Goal: Task Accomplishment & Management: Complete application form

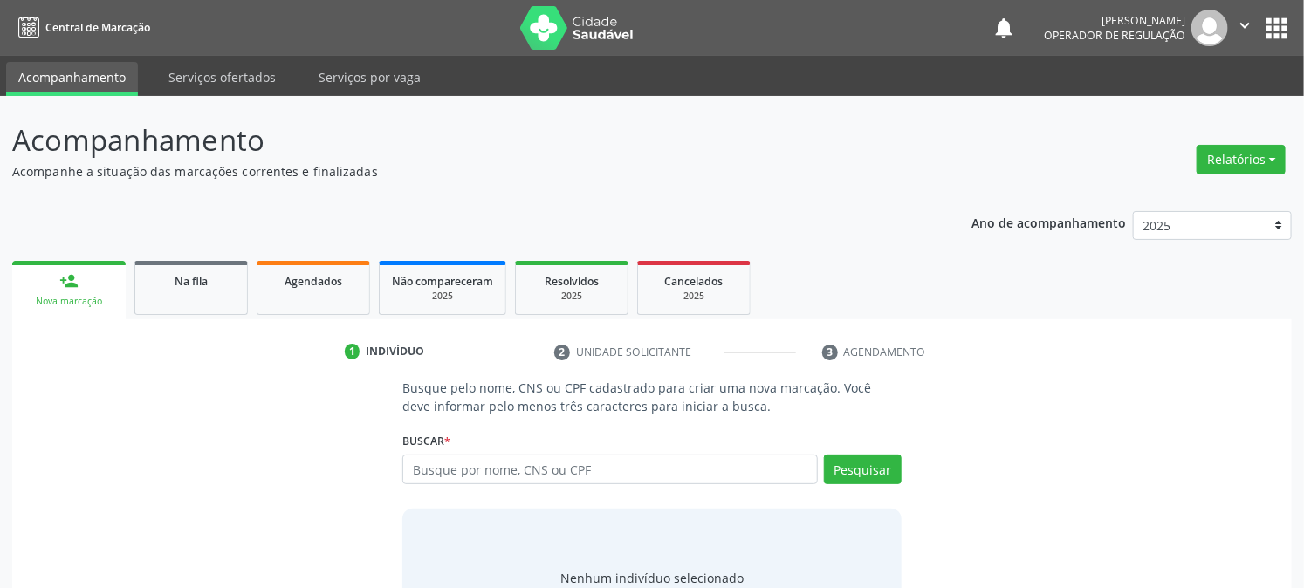
click at [563, 463] on input "text" at bounding box center [609, 470] width 415 height 30
type input "702402556317326"
click at [852, 471] on button "Pesquisar" at bounding box center [863, 470] width 78 height 30
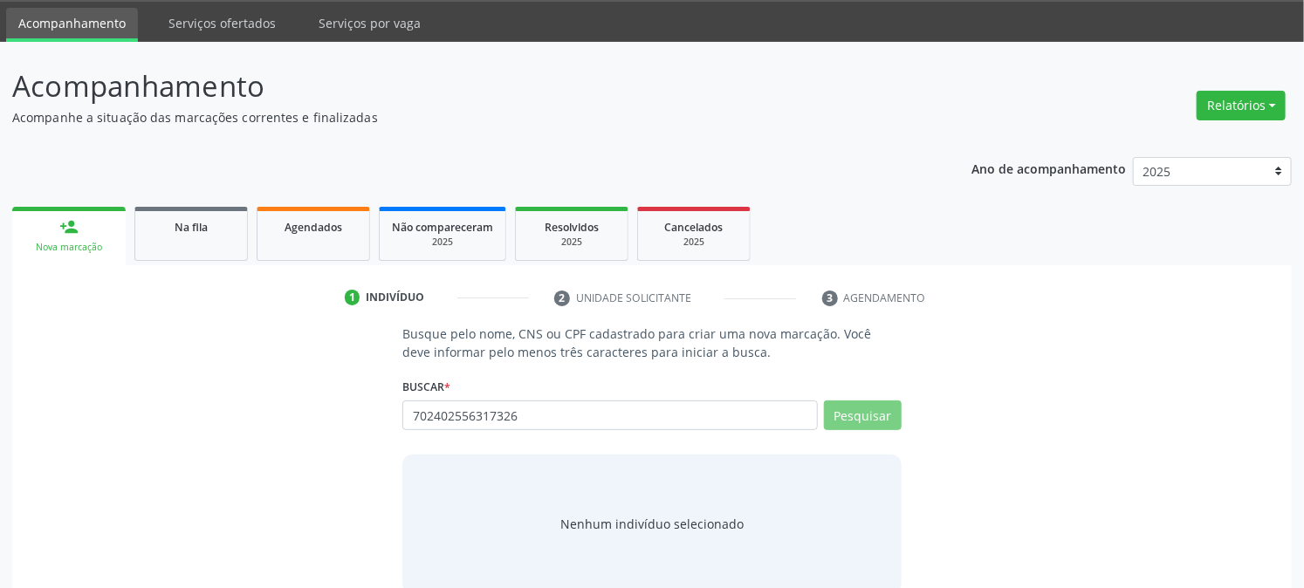
scroll to position [83, 0]
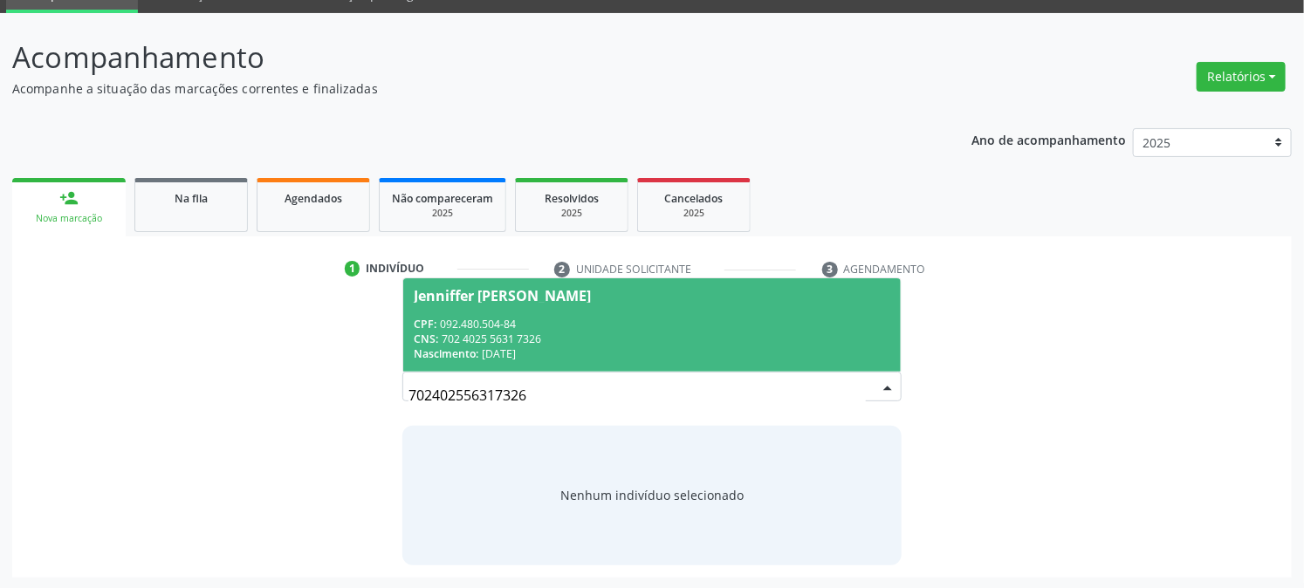
click at [997, 412] on div "Busque pelo nome, CNS ou CPF cadastrado para criar uma nova marcação. Você deve…" at bounding box center [651, 430] width 1255 height 269
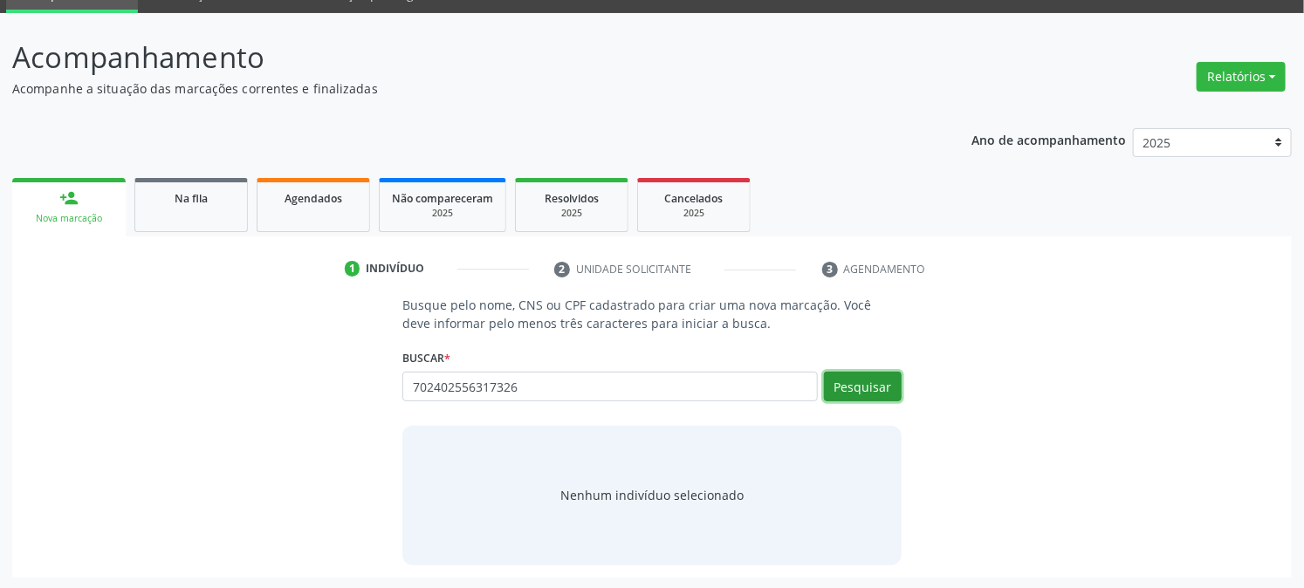
click at [871, 381] on button "Pesquisar" at bounding box center [863, 387] width 78 height 30
type input "7"
type input "702505367850231"
click at [847, 379] on button "Pesquisar" at bounding box center [863, 387] width 78 height 30
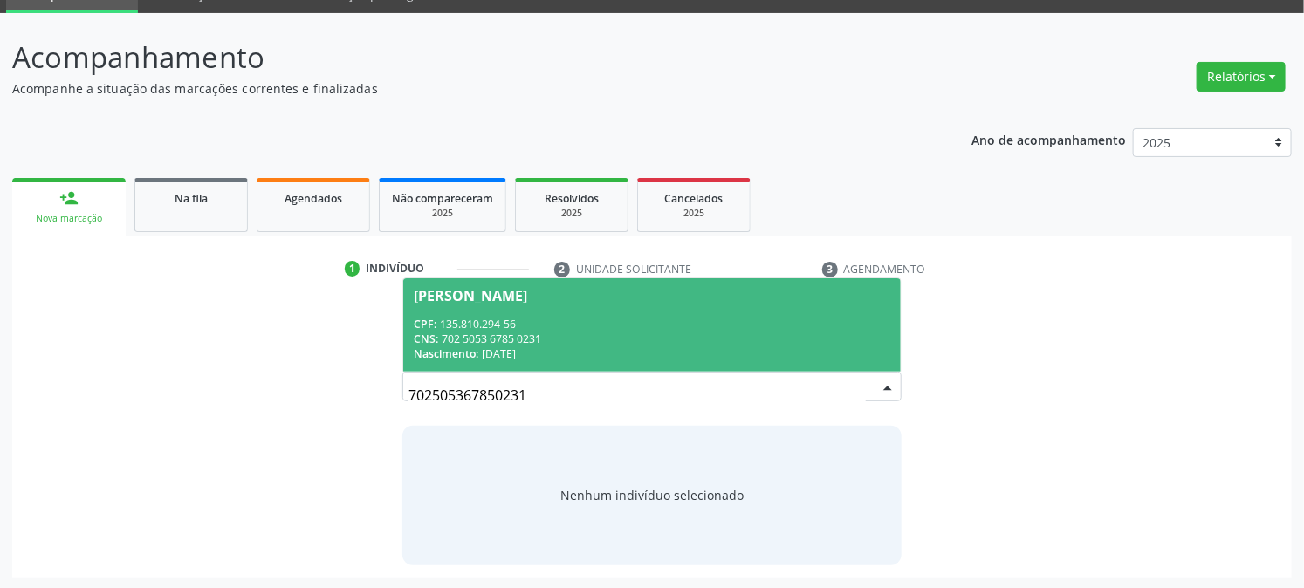
click at [499, 341] on div "CNS: 702 5053 6785 0231" at bounding box center [652, 339] width 476 height 15
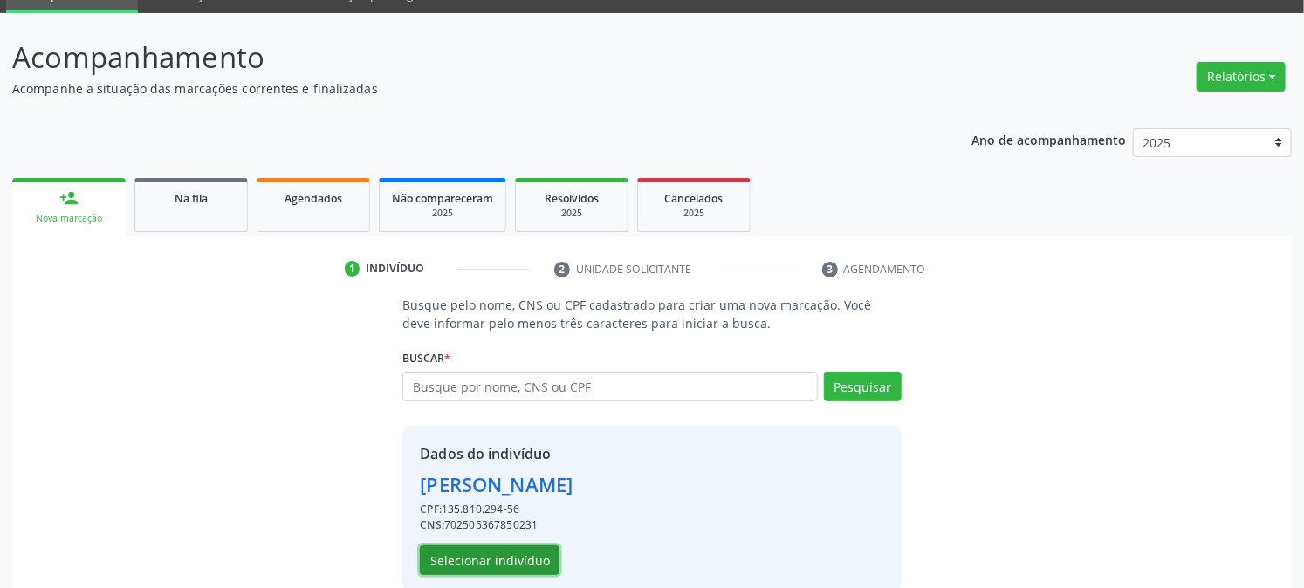
click at [495, 560] on button "Selecionar indivíduo" at bounding box center [490, 561] width 140 height 30
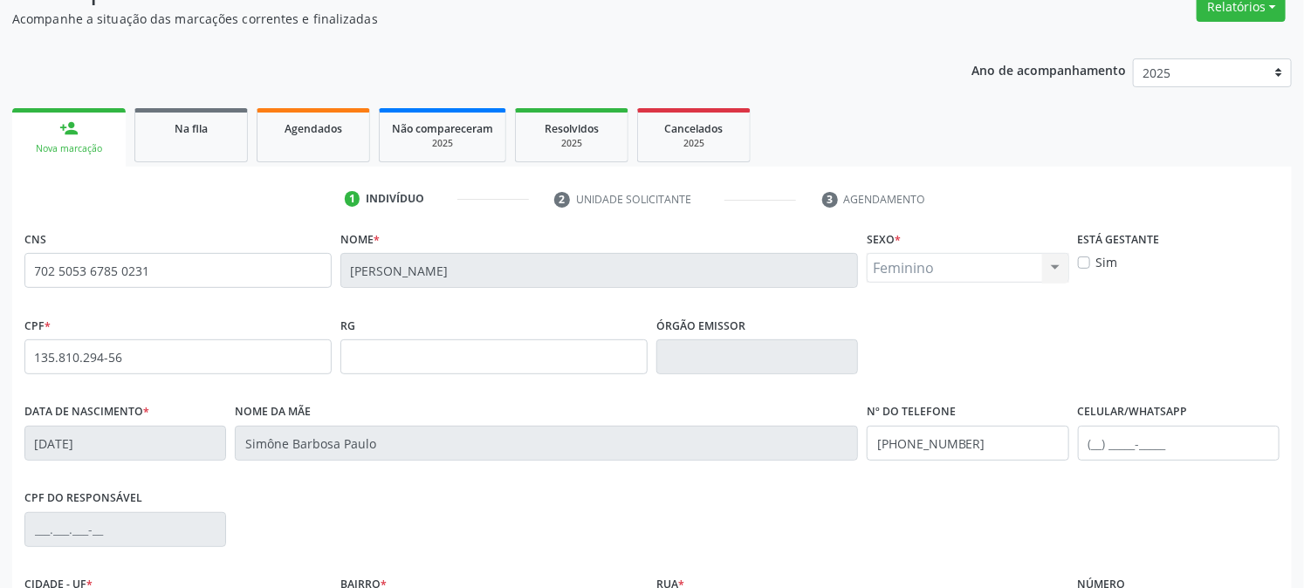
scroll to position [277, 0]
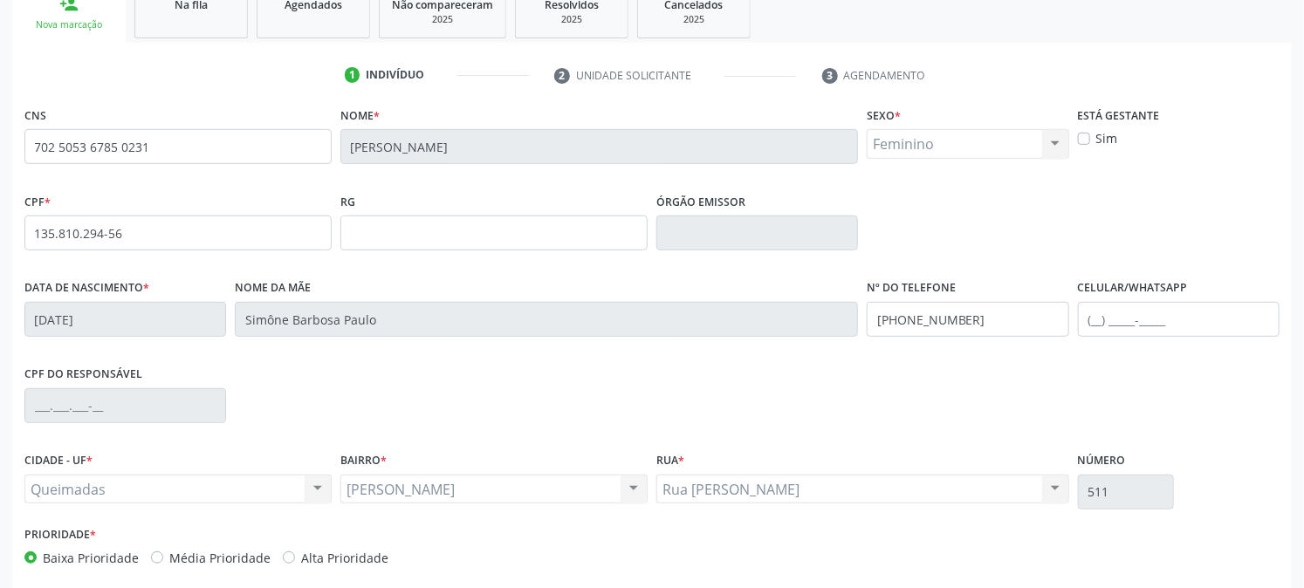
click at [638, 484] on div "[PERSON_NAME] [PERSON_NAME] Nenhum resultado encontrado para: " " Não há nenhum…" at bounding box center [493, 490] width 307 height 30
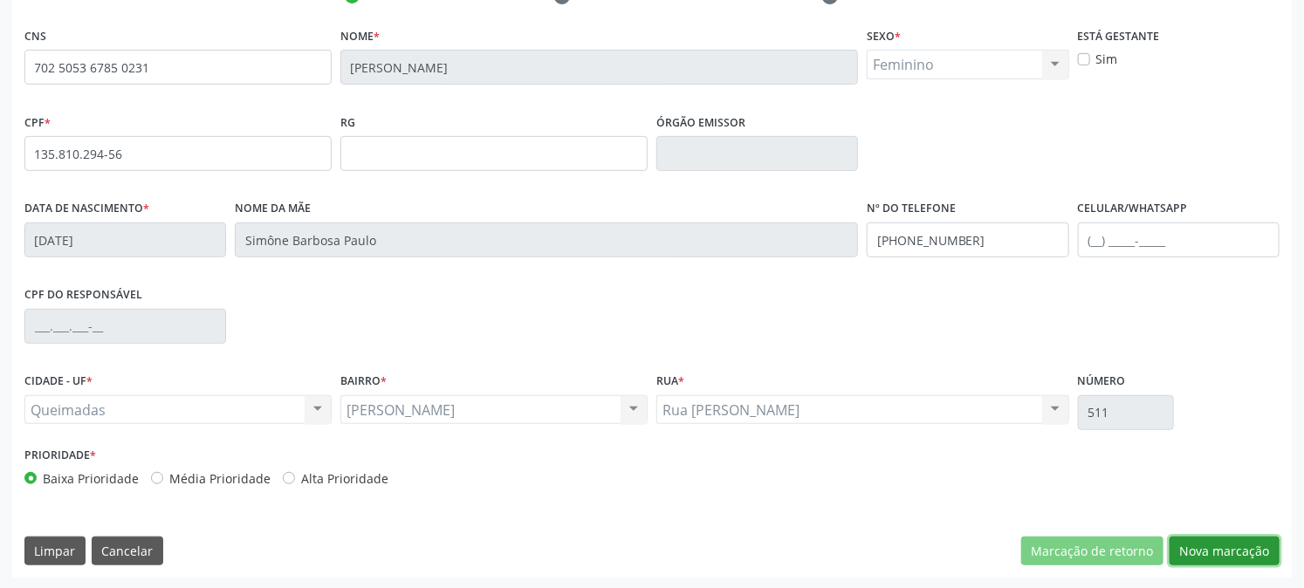
click at [1226, 548] on button "Nova marcação" at bounding box center [1225, 552] width 110 height 30
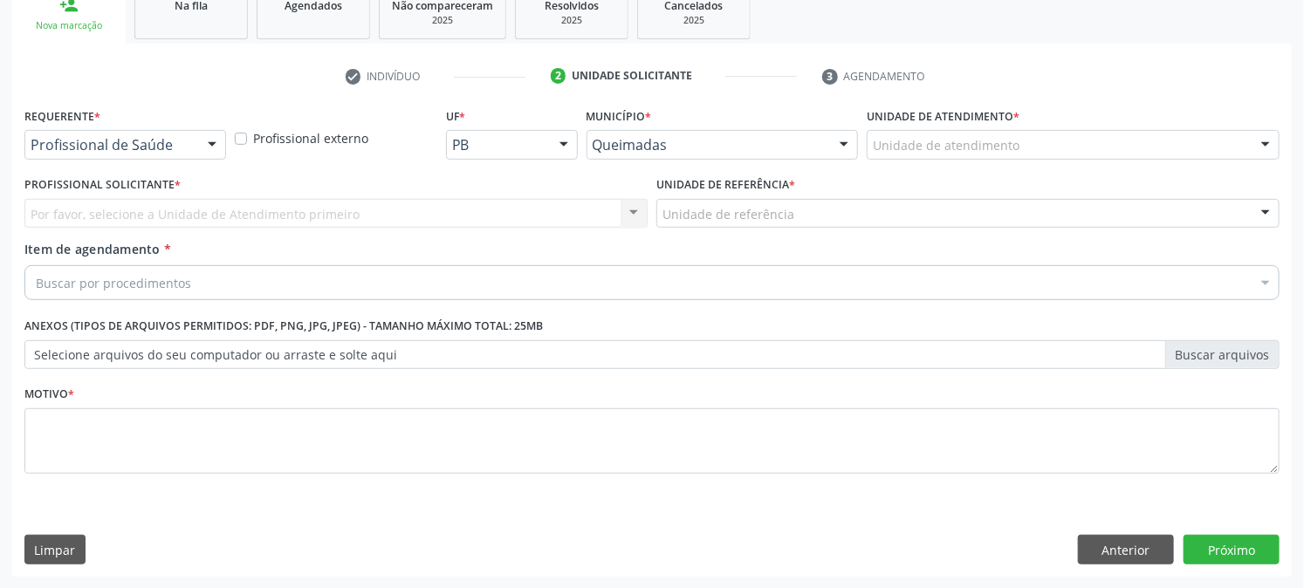
click at [1259, 203] on div at bounding box center [1266, 215] width 26 height 30
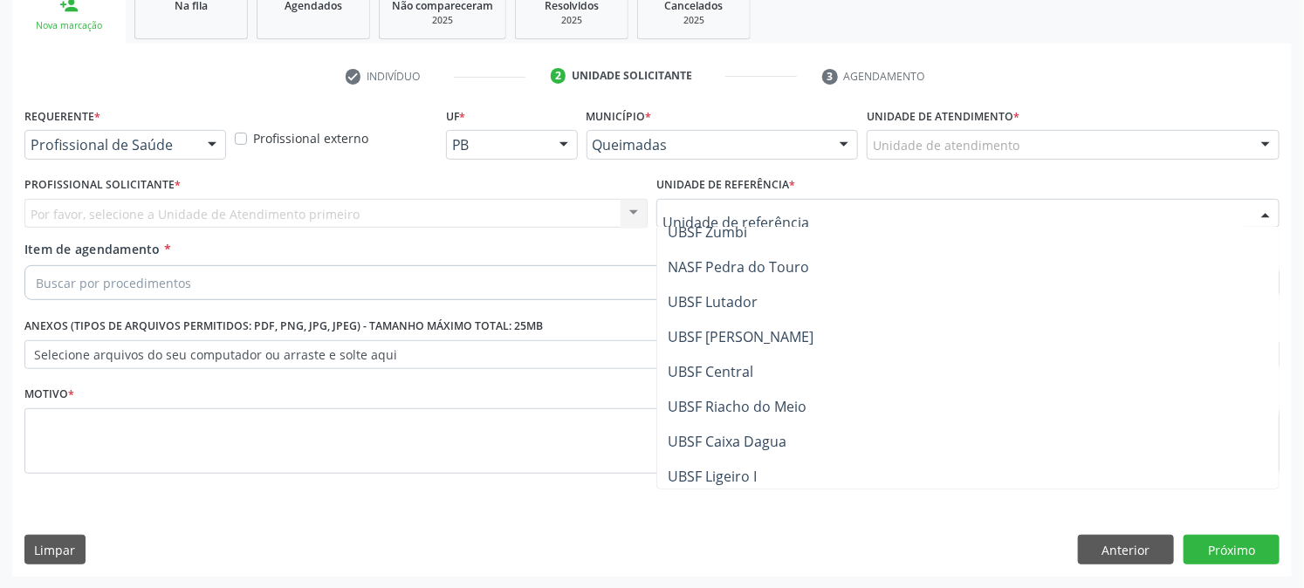
scroll to position [291, 0]
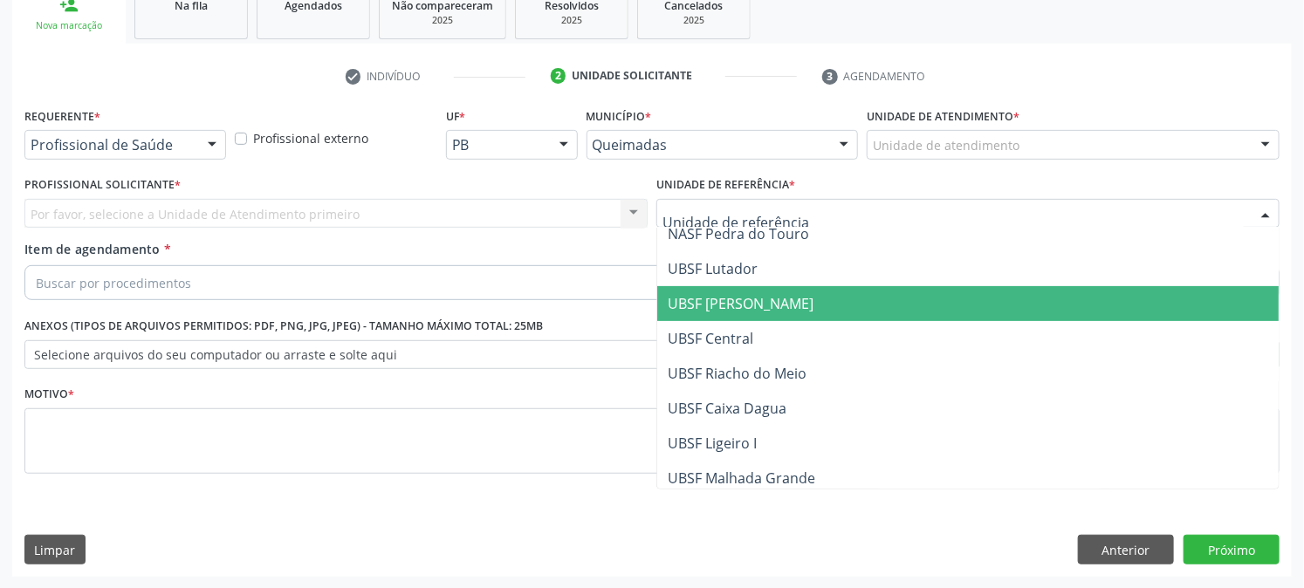
click at [914, 309] on span "UBSF [PERSON_NAME]" at bounding box center [967, 303] width 621 height 35
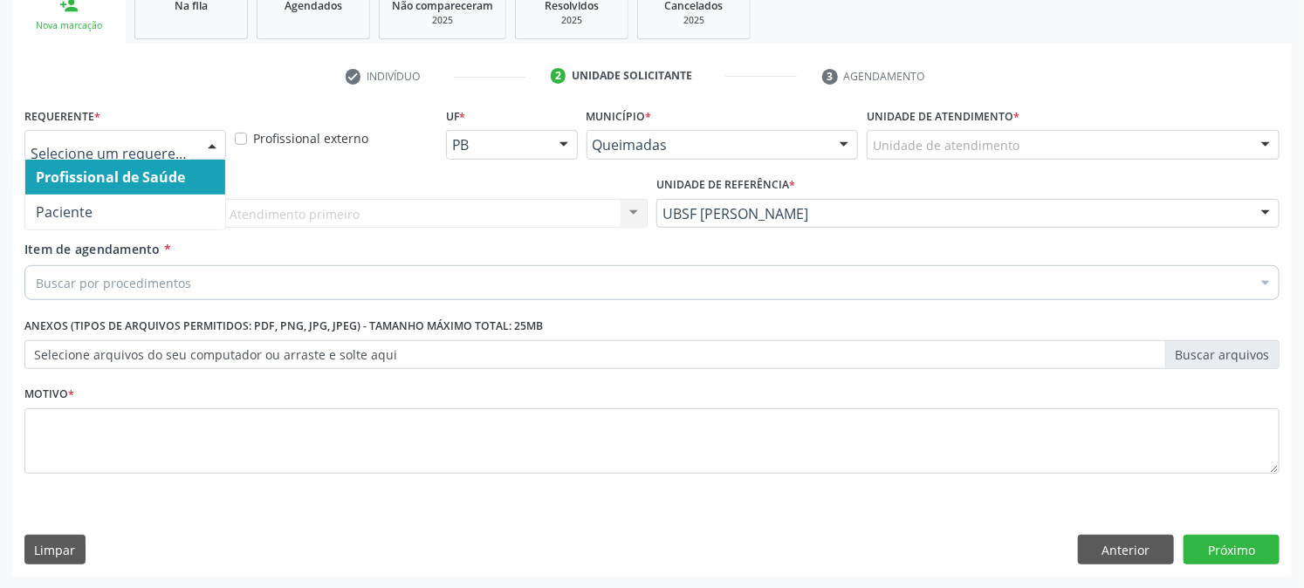
click at [194, 135] on div at bounding box center [125, 145] width 202 height 30
click at [202, 163] on span "Profissional de Saúde" at bounding box center [125, 177] width 200 height 35
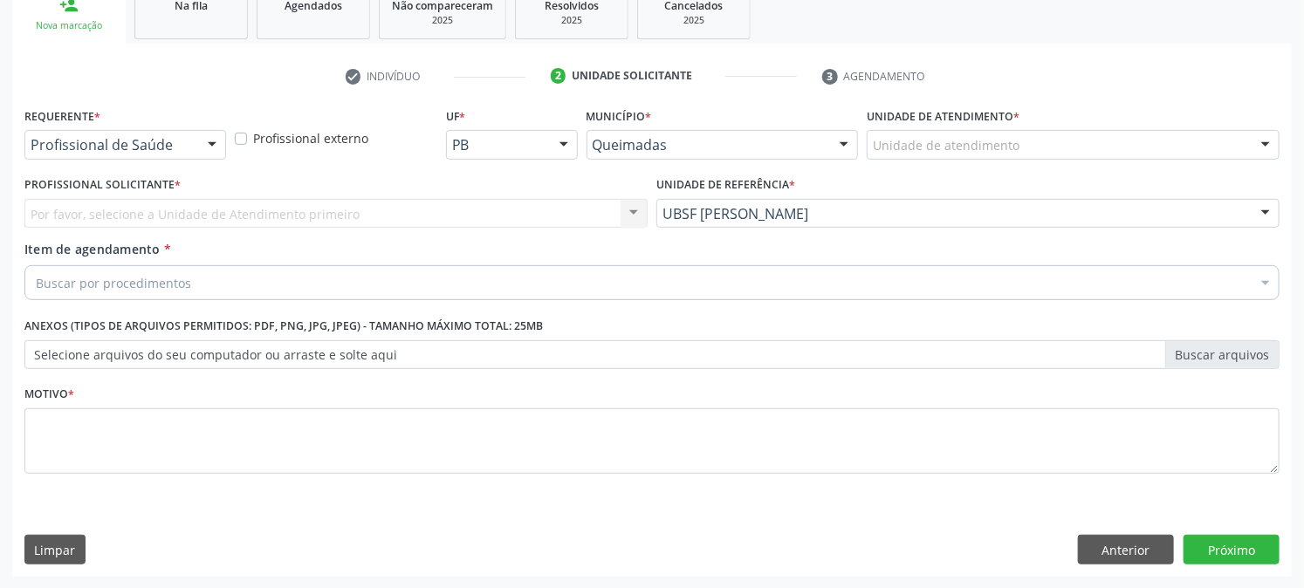
click at [214, 135] on div at bounding box center [212, 146] width 26 height 30
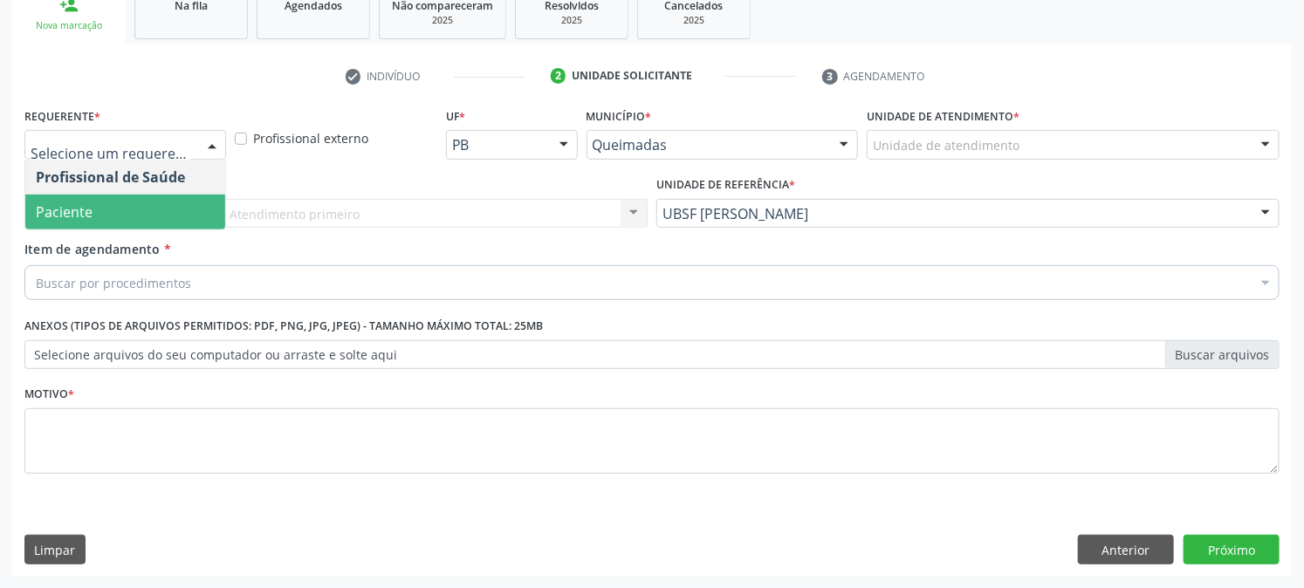
click at [1267, 143] on div at bounding box center [1266, 146] width 26 height 30
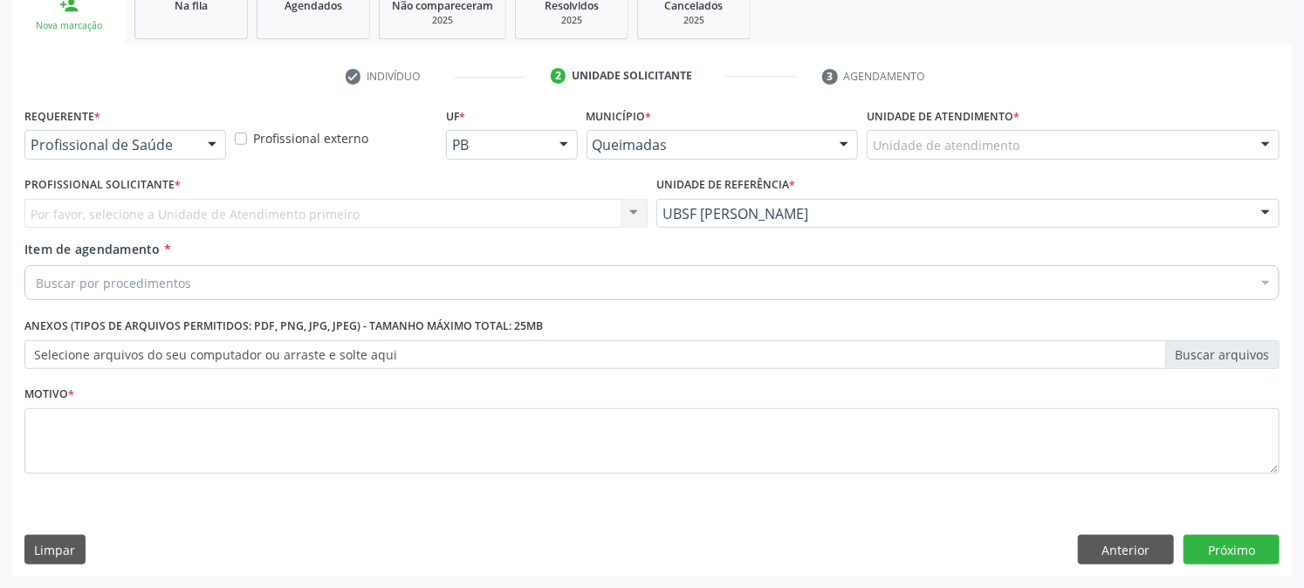
click at [641, 209] on div "Por favor, selecione a Unidade de Atendimento primeiro Nenhum resultado encontr…" at bounding box center [335, 214] width 623 height 30
click at [641, 208] on div "Por favor, selecione a Unidade de Atendimento primeiro Nenhum resultado encontr…" at bounding box center [335, 214] width 623 height 30
click at [640, 208] on div "Por favor, selecione a Unidade de Atendimento primeiro Nenhum resultado encontr…" at bounding box center [335, 214] width 623 height 30
click at [207, 140] on div at bounding box center [212, 146] width 26 height 30
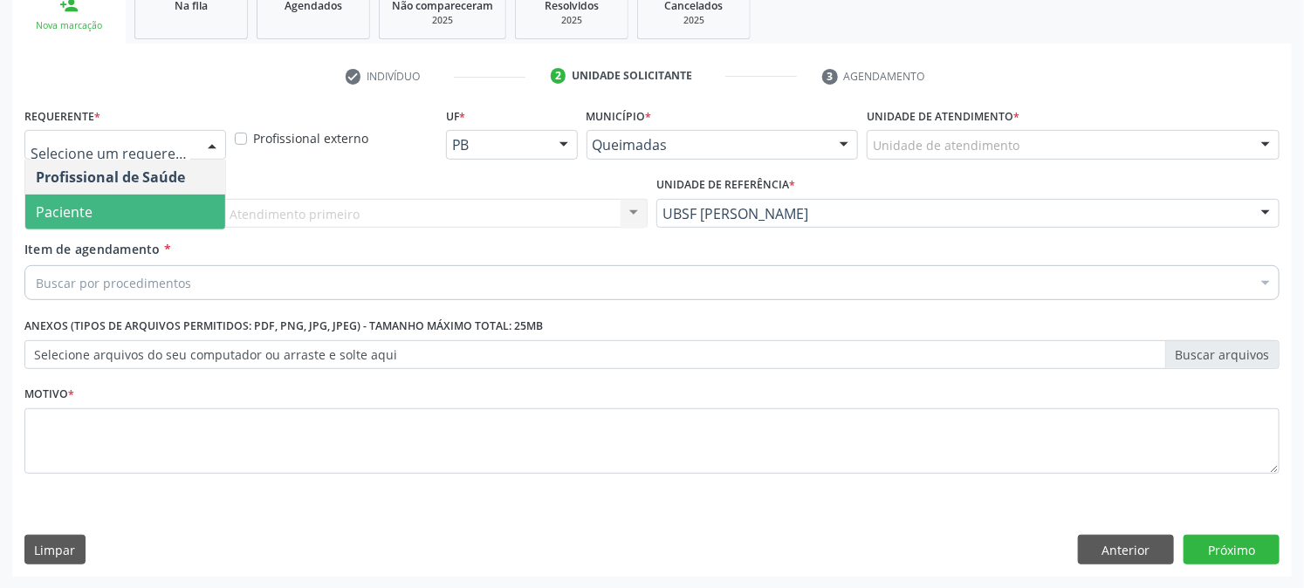
click at [183, 195] on span "Paciente" at bounding box center [125, 212] width 200 height 35
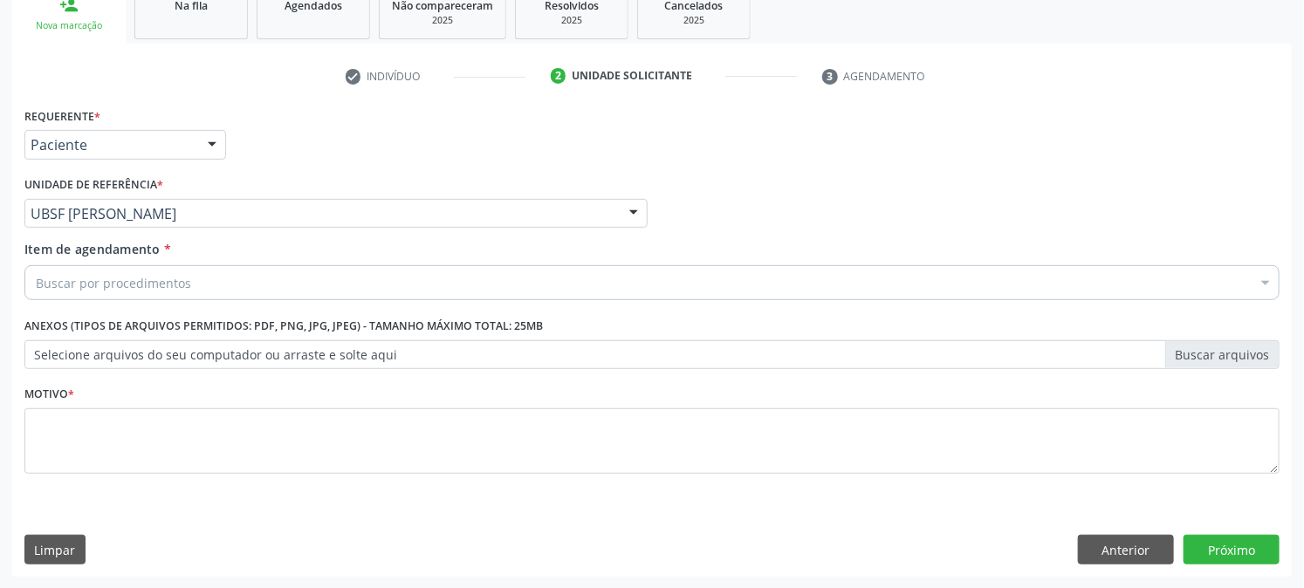
click at [1272, 275] on div at bounding box center [1266, 285] width 26 height 30
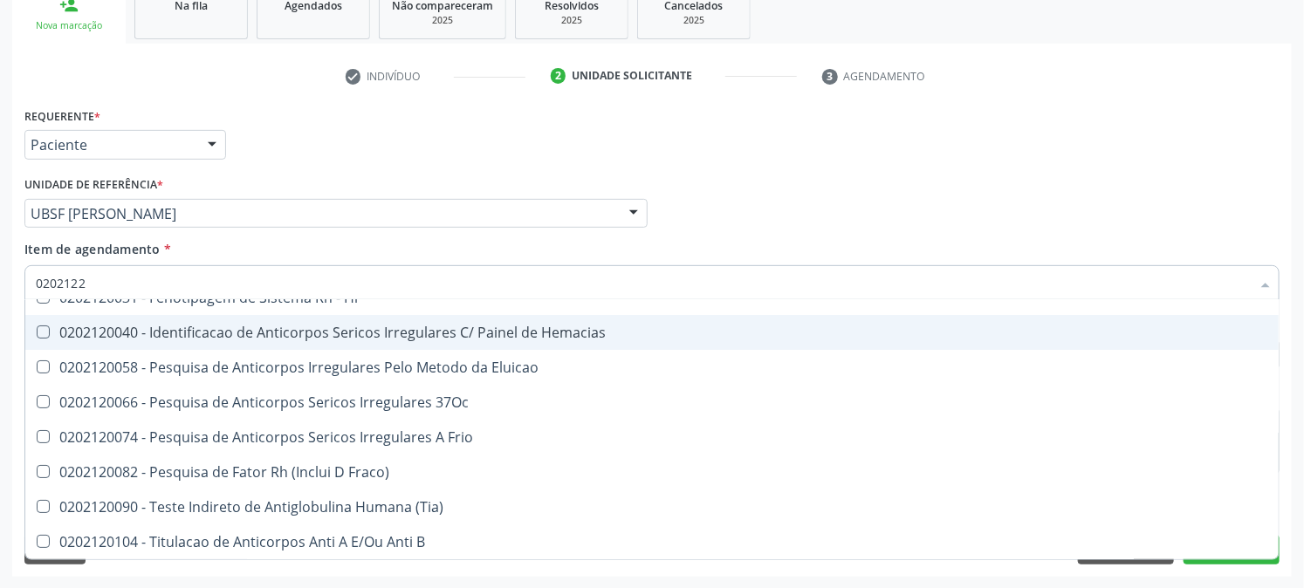
scroll to position [0, 0]
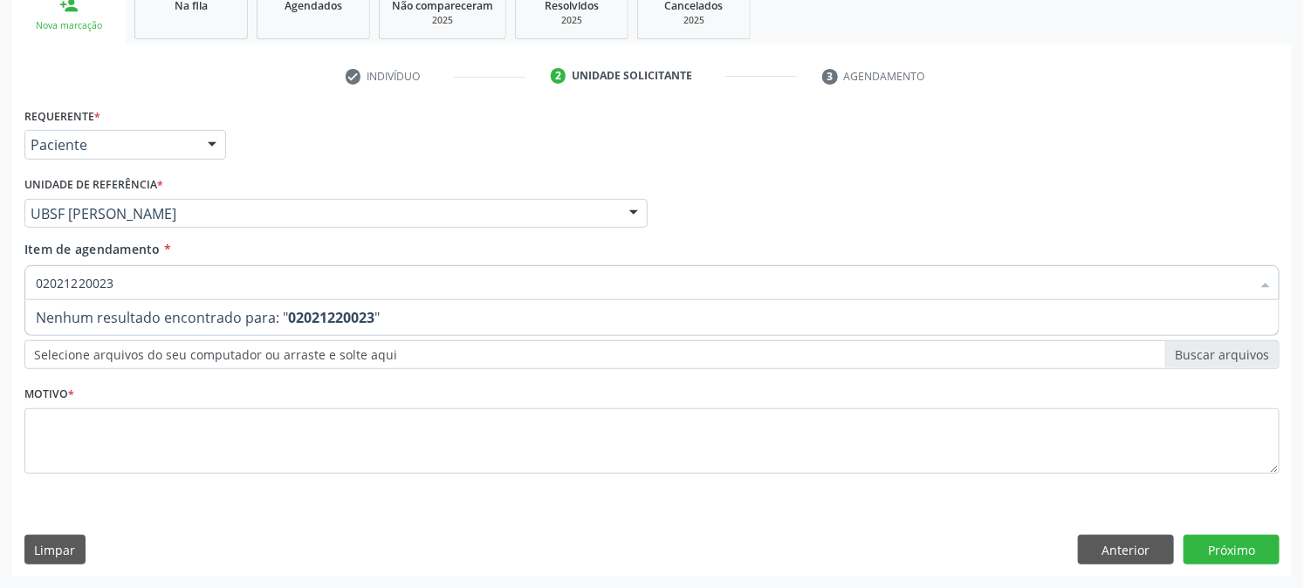
click at [216, 283] on input "02021220023" at bounding box center [643, 282] width 1215 height 35
type input "0"
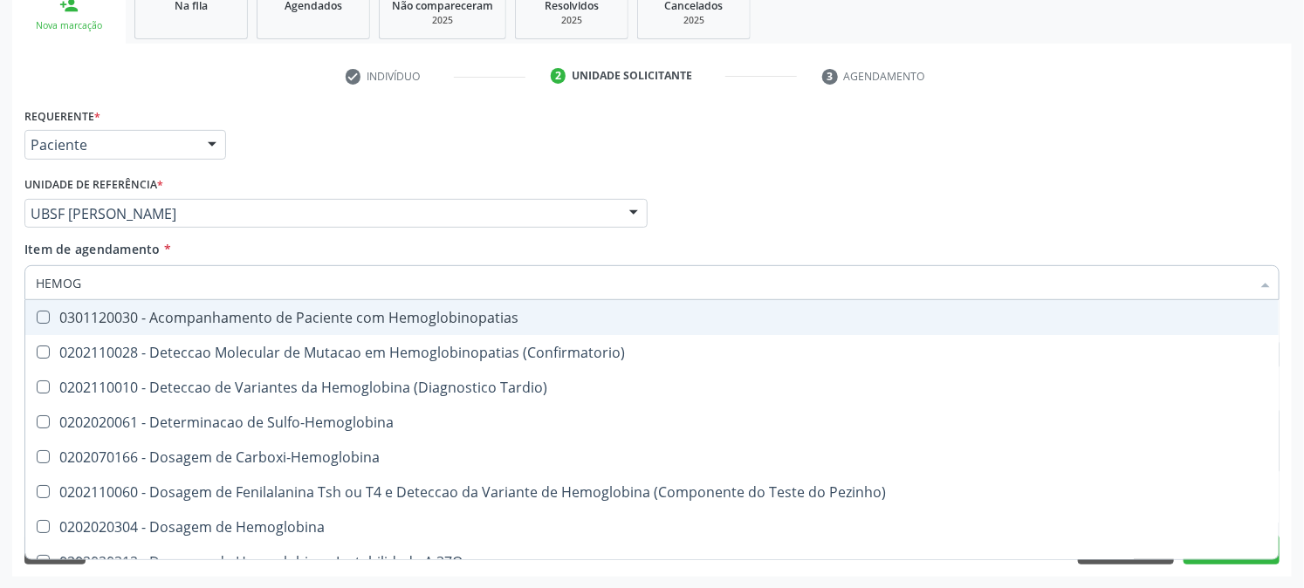
type input "HEMOGR"
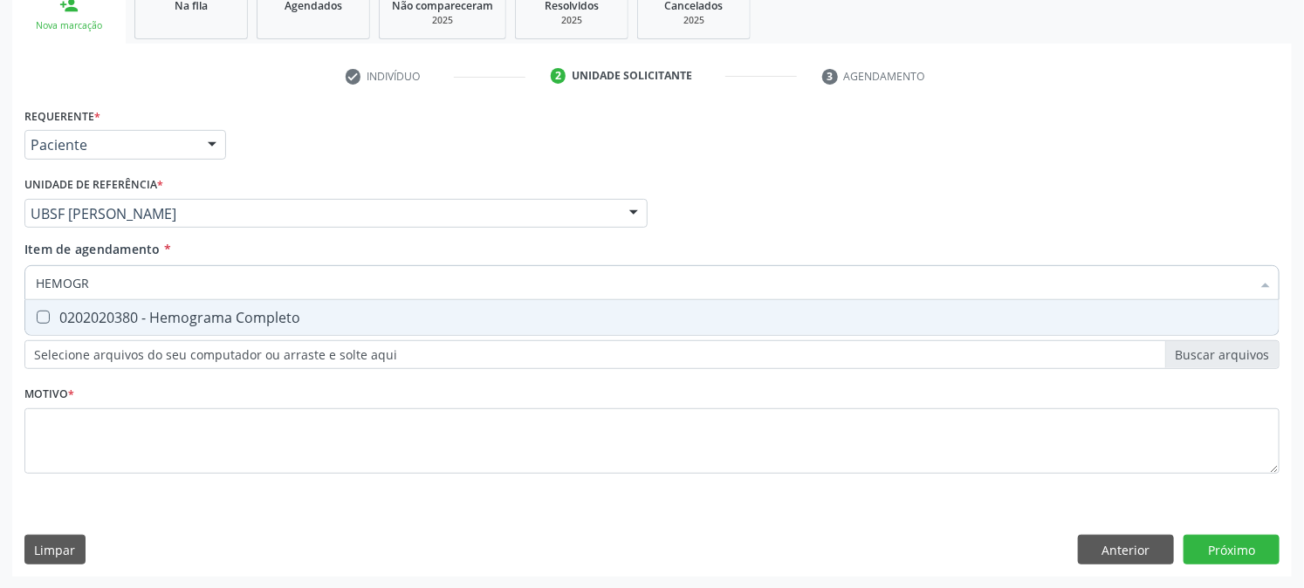
click at [47, 312] on Completo at bounding box center [43, 317] width 13 height 13
click at [37, 312] on Completo "checkbox" at bounding box center [30, 317] width 11 height 11
checkbox Completo "true"
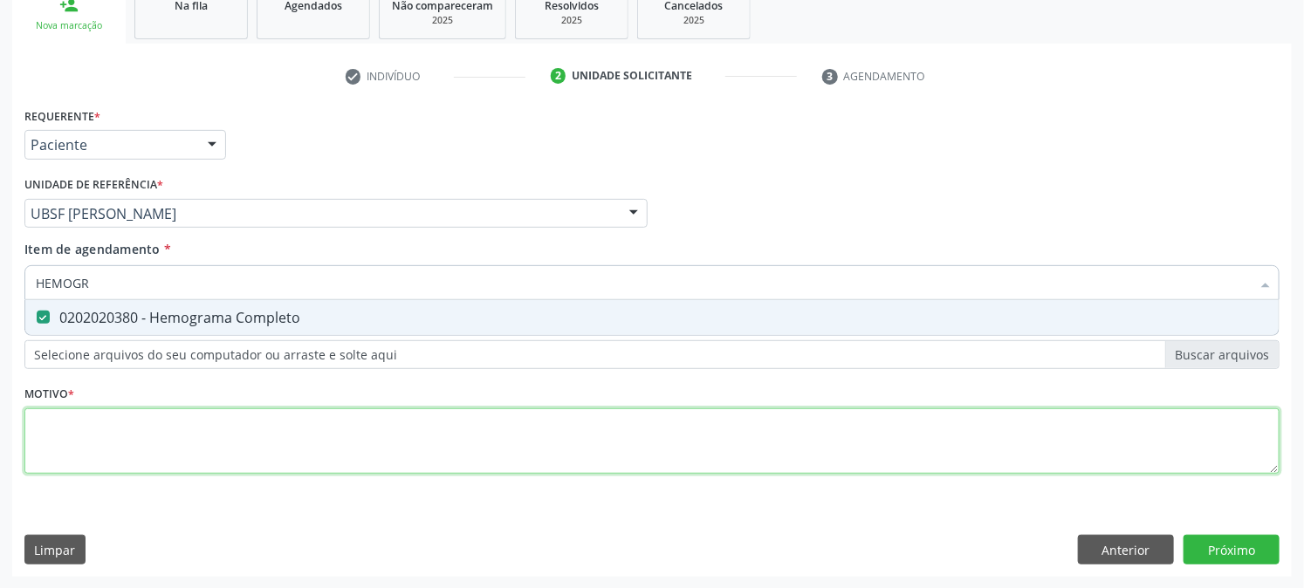
click at [110, 451] on div "Requerente * Paciente Profissional de Saúde Paciente Nenhum resultado encontrad…" at bounding box center [651, 300] width 1255 height 395
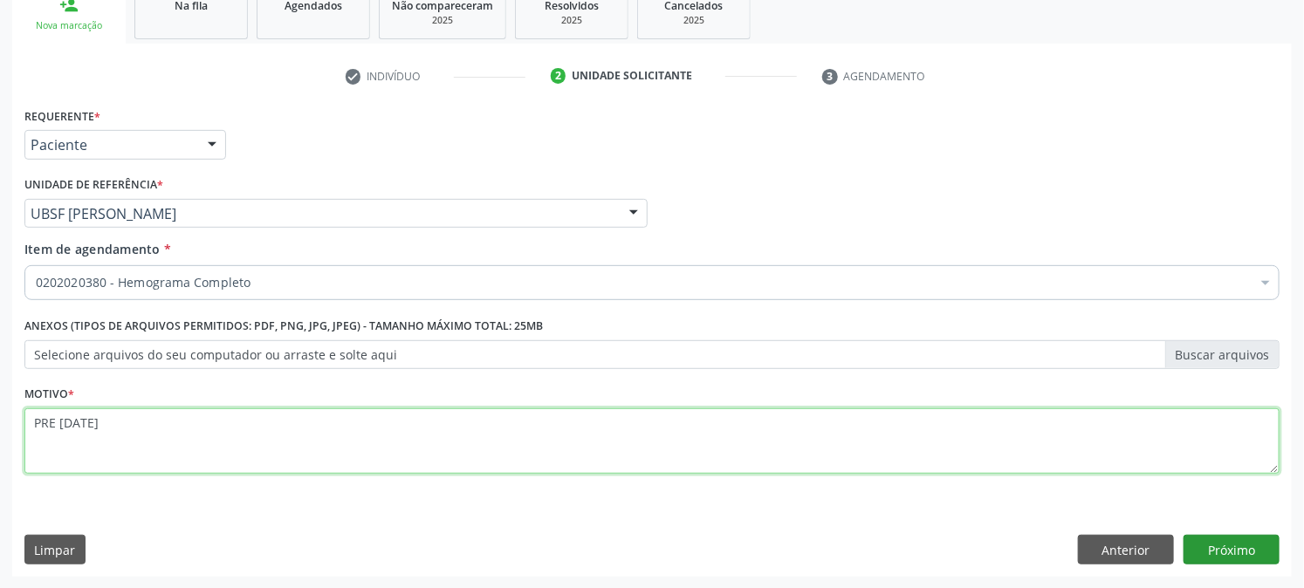
type textarea "PRE [DATE]"
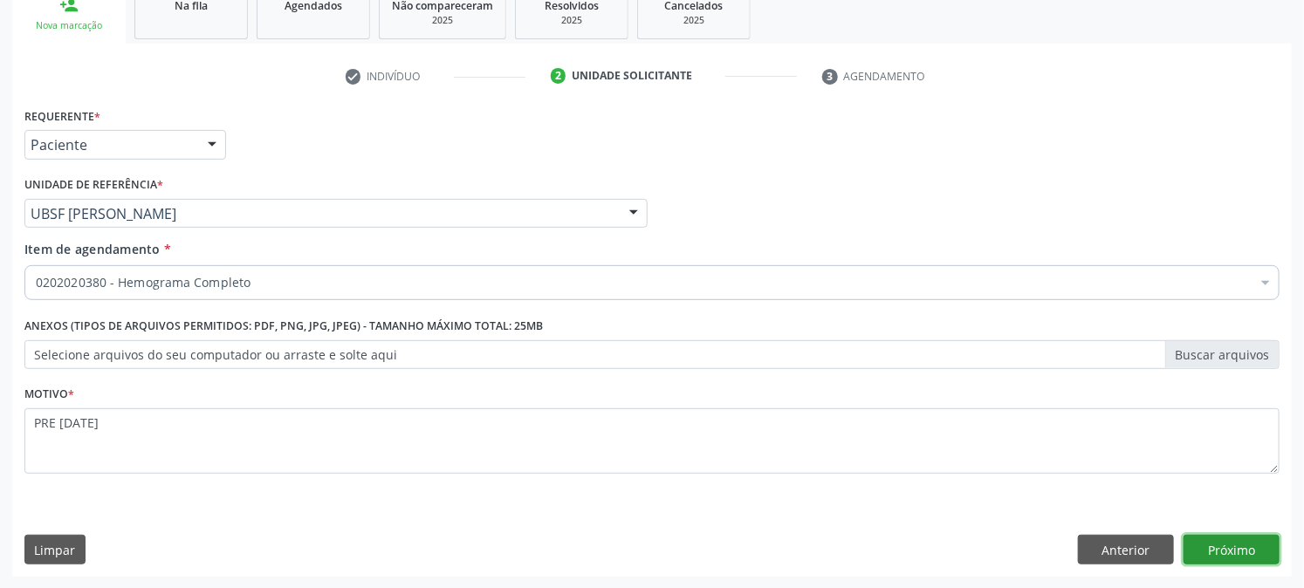
click at [1244, 546] on button "Próximo" at bounding box center [1232, 550] width 96 height 30
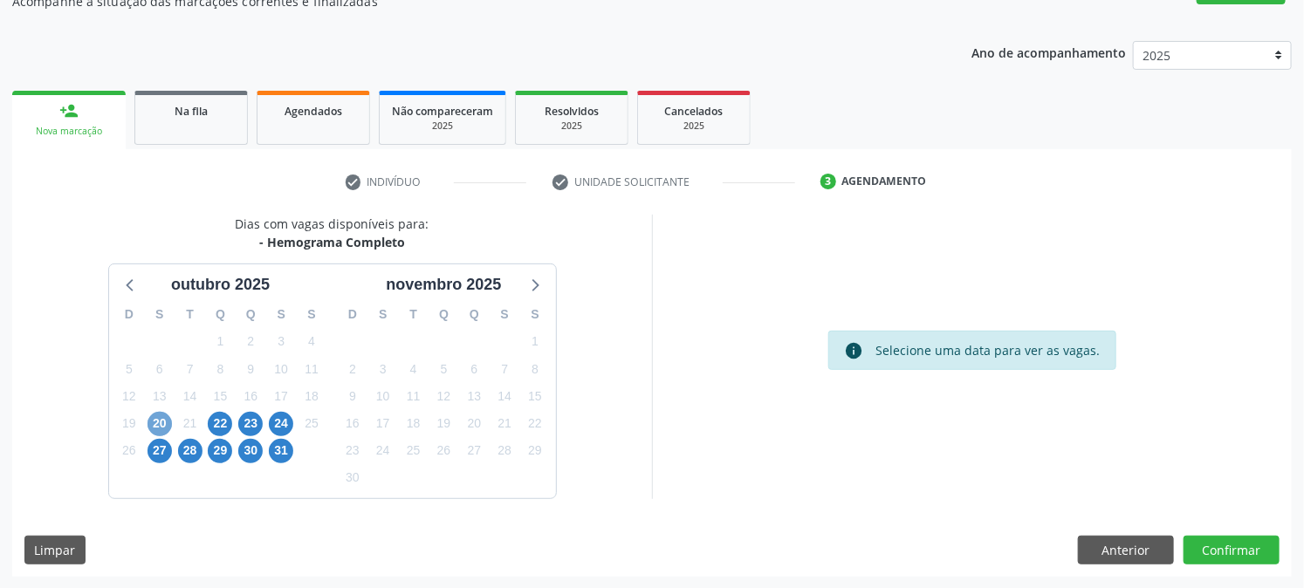
click at [154, 412] on span "20" at bounding box center [160, 424] width 24 height 24
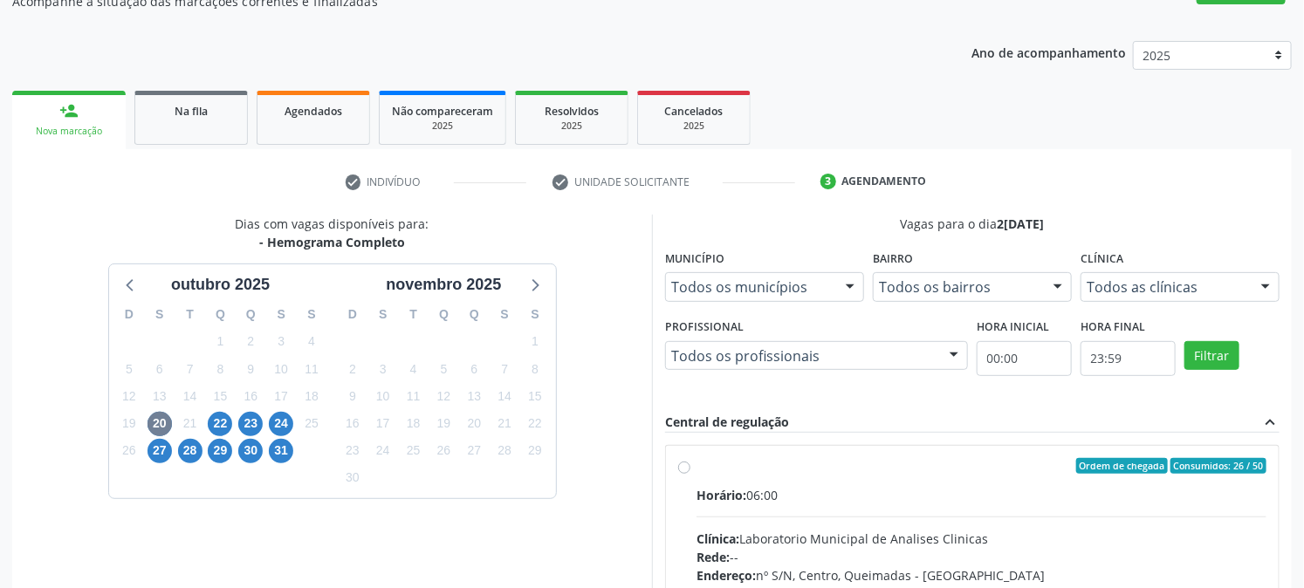
click at [697, 472] on label "Ordem de chegada Consumidos: 26 / 50 Horário: 06:00 Clínica: Laboratorio Munici…" at bounding box center [982, 592] width 570 height 268
click at [678, 472] on input "Ordem de chegada Consumidos: 26 / 50 Horário: 06:00 Clínica: Laboratorio Munici…" at bounding box center [684, 466] width 12 height 16
radio input "true"
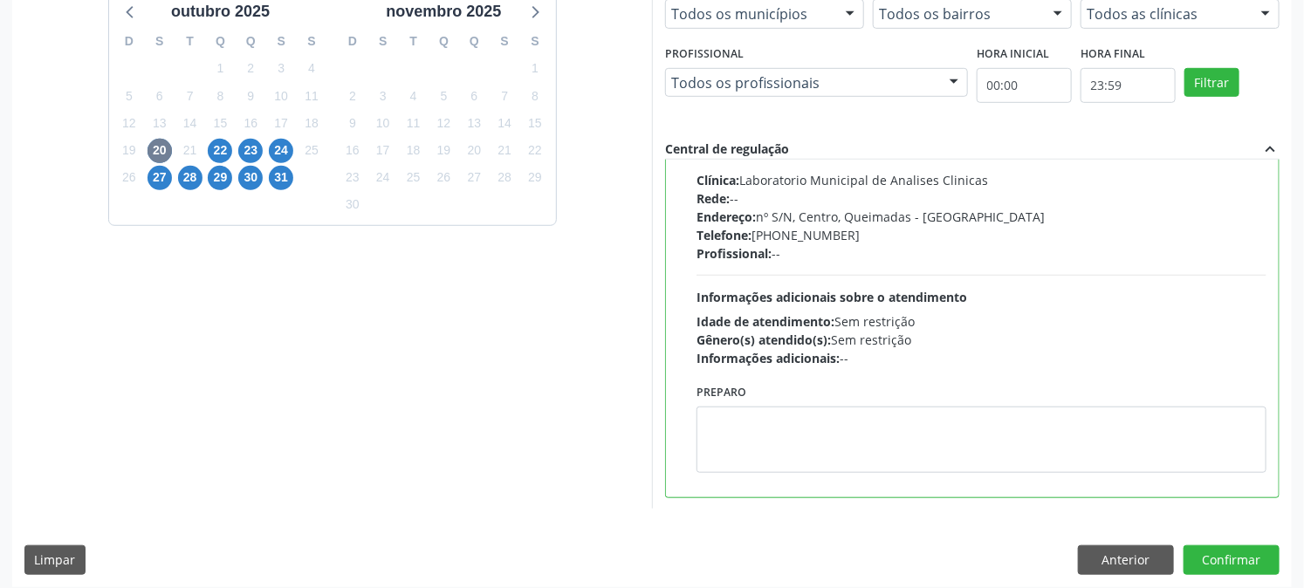
scroll to position [454, 0]
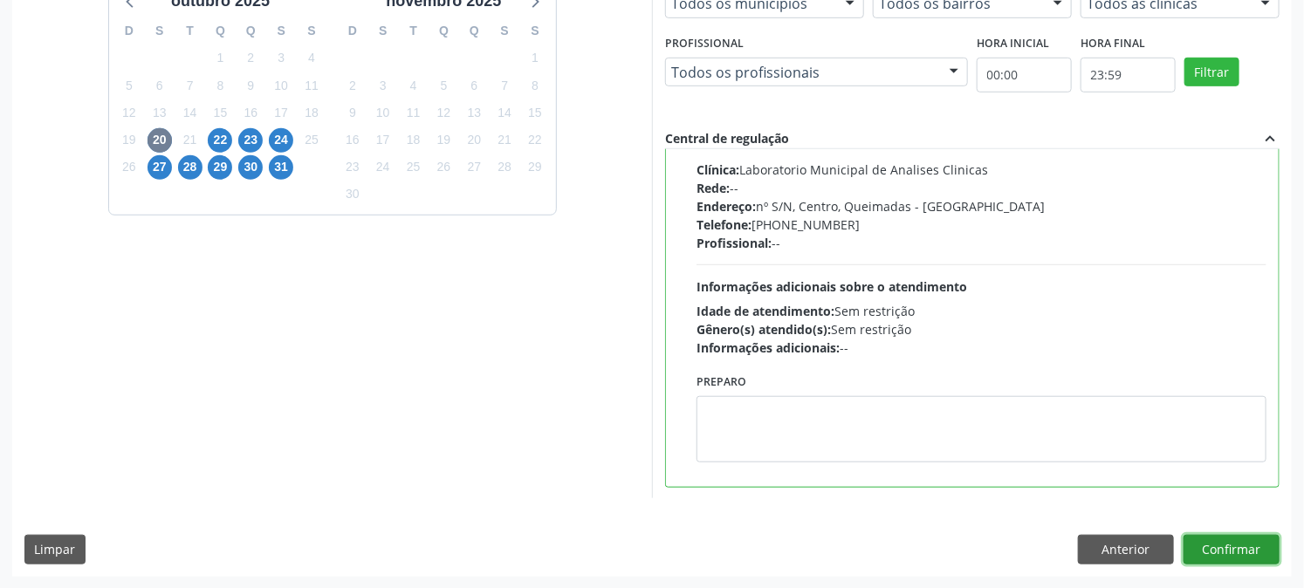
click at [1235, 548] on button "Confirmar" at bounding box center [1232, 550] width 96 height 30
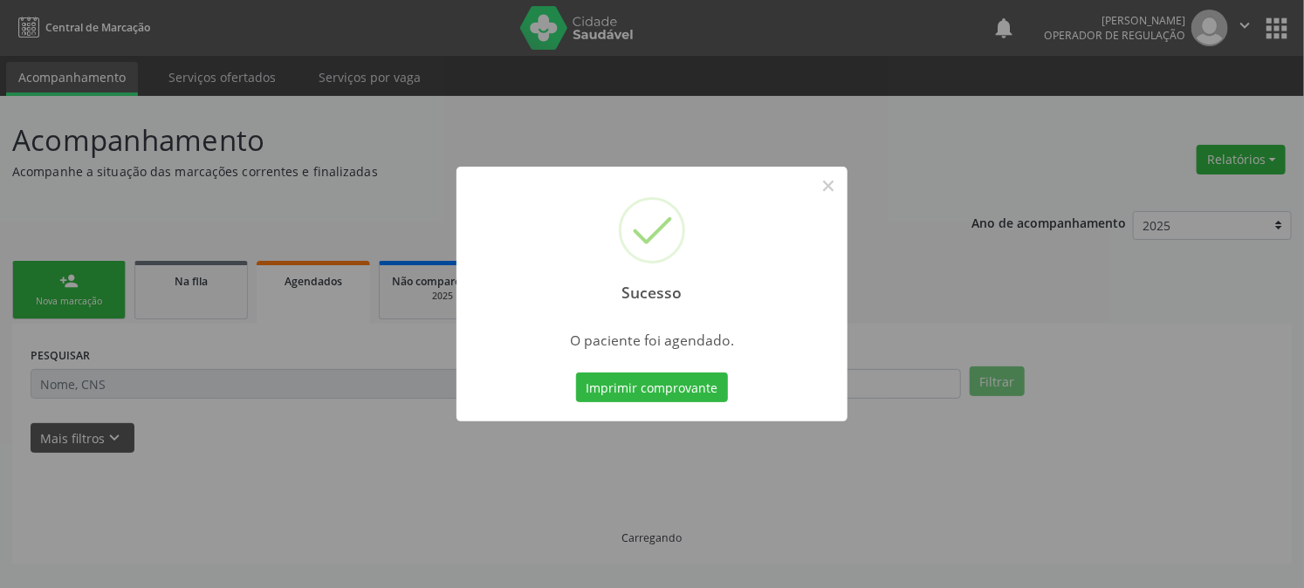
scroll to position [0, 0]
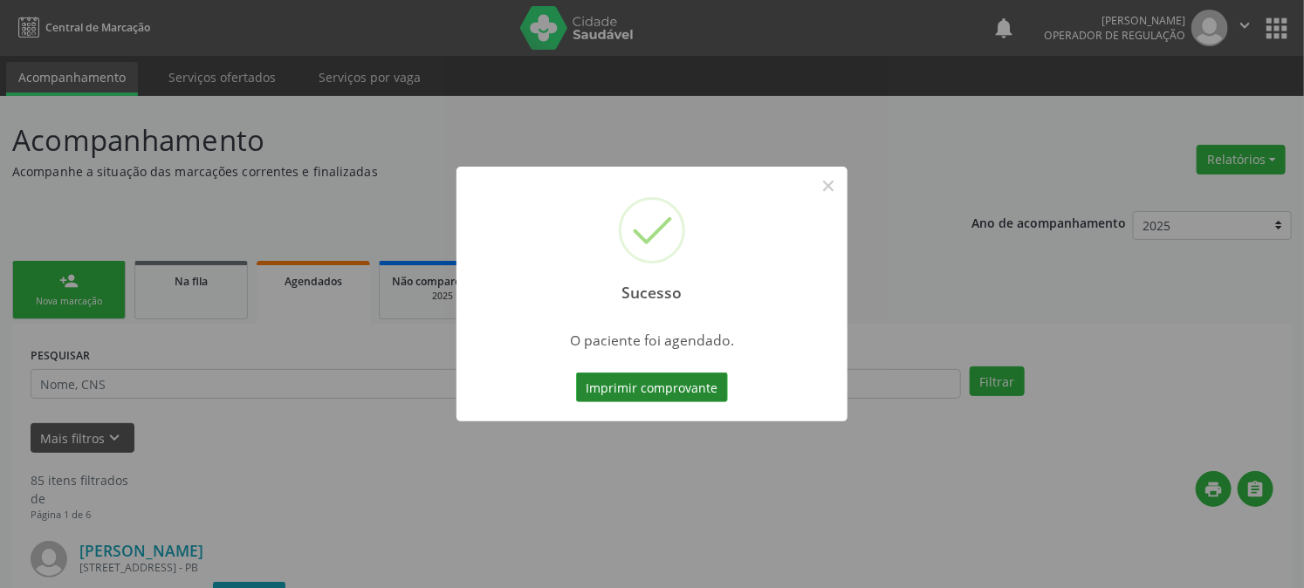
click at [643, 388] on button "Imprimir comprovante" at bounding box center [652, 388] width 152 height 30
